Goal: Task Accomplishment & Management: Manage account settings

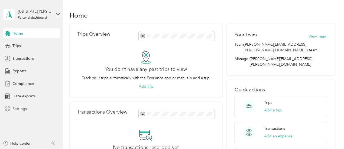
click at [19, 110] on span "Settings" at bounding box center [19, 109] width 14 height 6
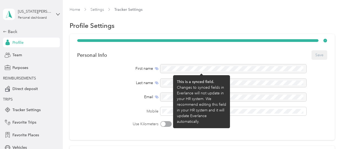
click at [170, 69] on div at bounding box center [233, 69] width 146 height 9
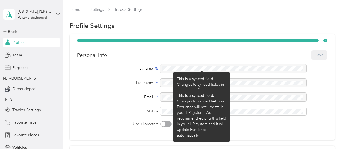
click at [108, 82] on div "Last name" at bounding box center [118, 83] width 82 height 6
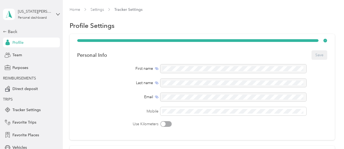
click at [281, 131] on div "Personal Info Save First name Last name Email Mobile Use Kilometers" at bounding box center [202, 87] width 265 height 106
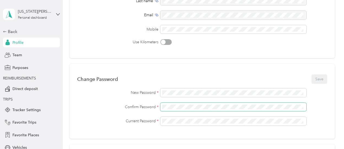
scroll to position [71, 0]
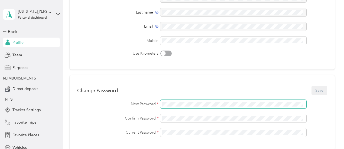
click at [149, 93] on div "Change Password Save New Password * Confirm Password * Current Password *" at bounding box center [202, 112] width 265 height 75
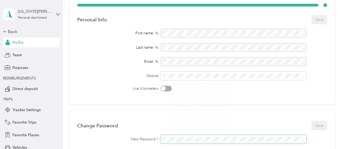
scroll to position [0, 0]
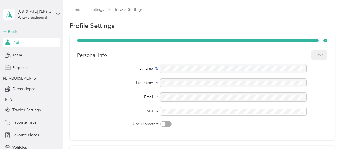
click at [3, 30] on icon at bounding box center [5, 32] width 4 height 4
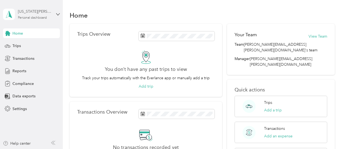
click at [24, 14] on div "[US_STATE][PERSON_NAME]" at bounding box center [35, 12] width 34 height 6
click at [22, 43] on div "Log out" at bounding box center [18, 41] width 21 height 6
